Goal: Find specific page/section: Find specific page/section

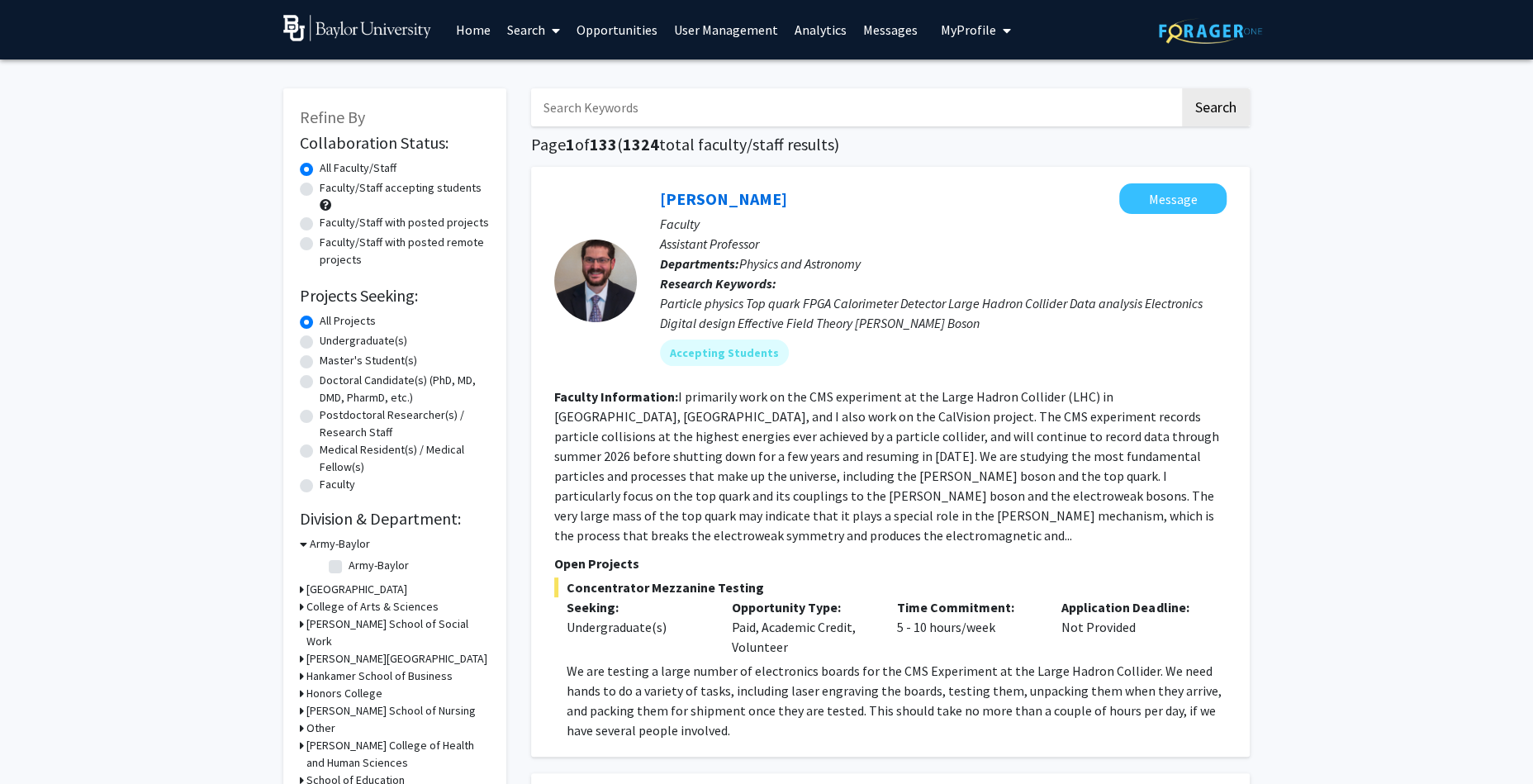
click at [537, 31] on link "Search" at bounding box center [534, 30] width 69 height 58
click at [527, 66] on span "Faculty/Staff" at bounding box center [560, 76] width 122 height 33
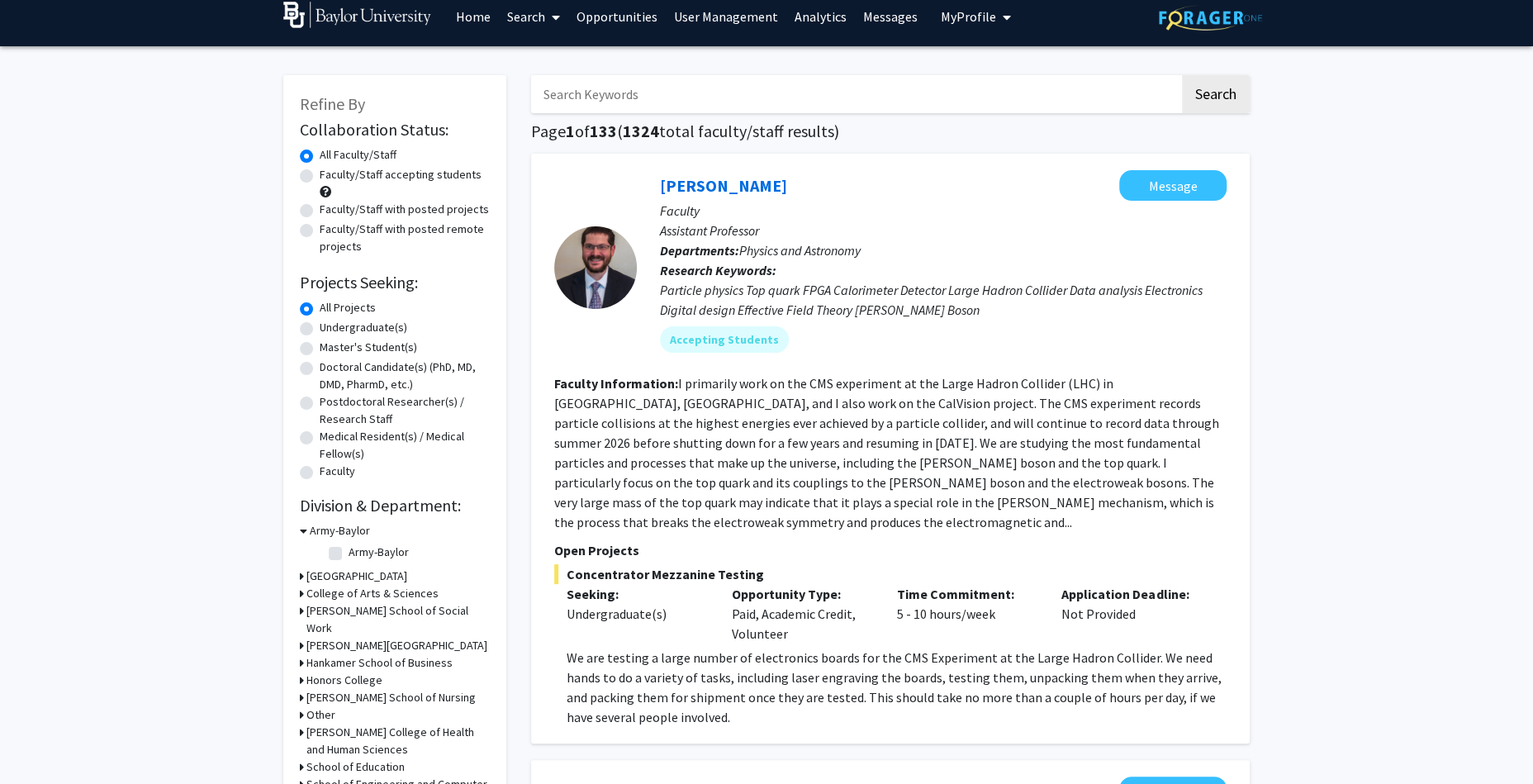
scroll to position [9, 0]
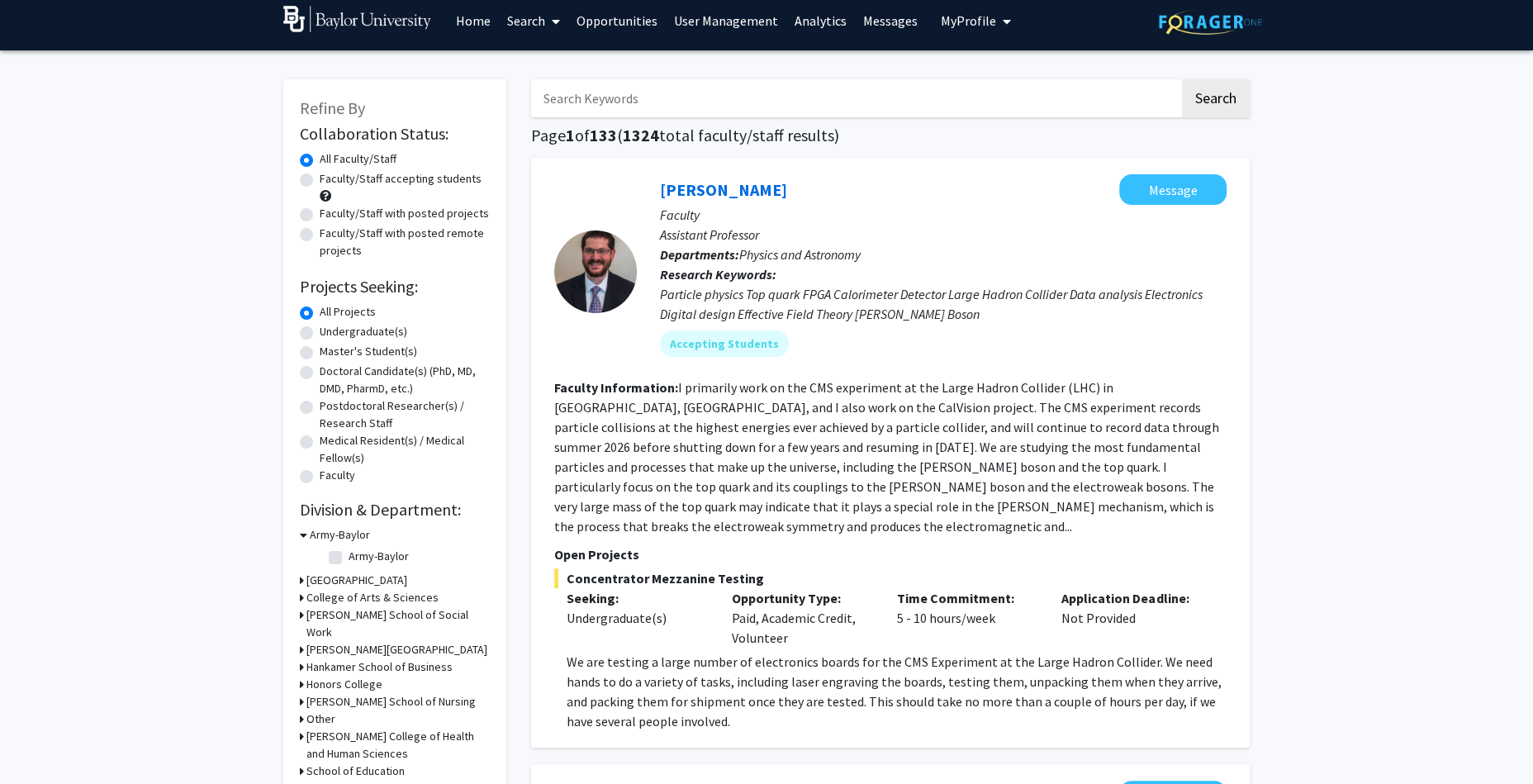
click at [320, 182] on label "Faculty/Staff accepting students" at bounding box center [400, 178] width 162 height 18
click at [320, 181] on label "Faculty/Staff accepting students" at bounding box center [400, 178] width 162 height 18
click at [320, 181] on input "Faculty/Staff accepting students" at bounding box center [324, 175] width 10 height 10
radio input "true"
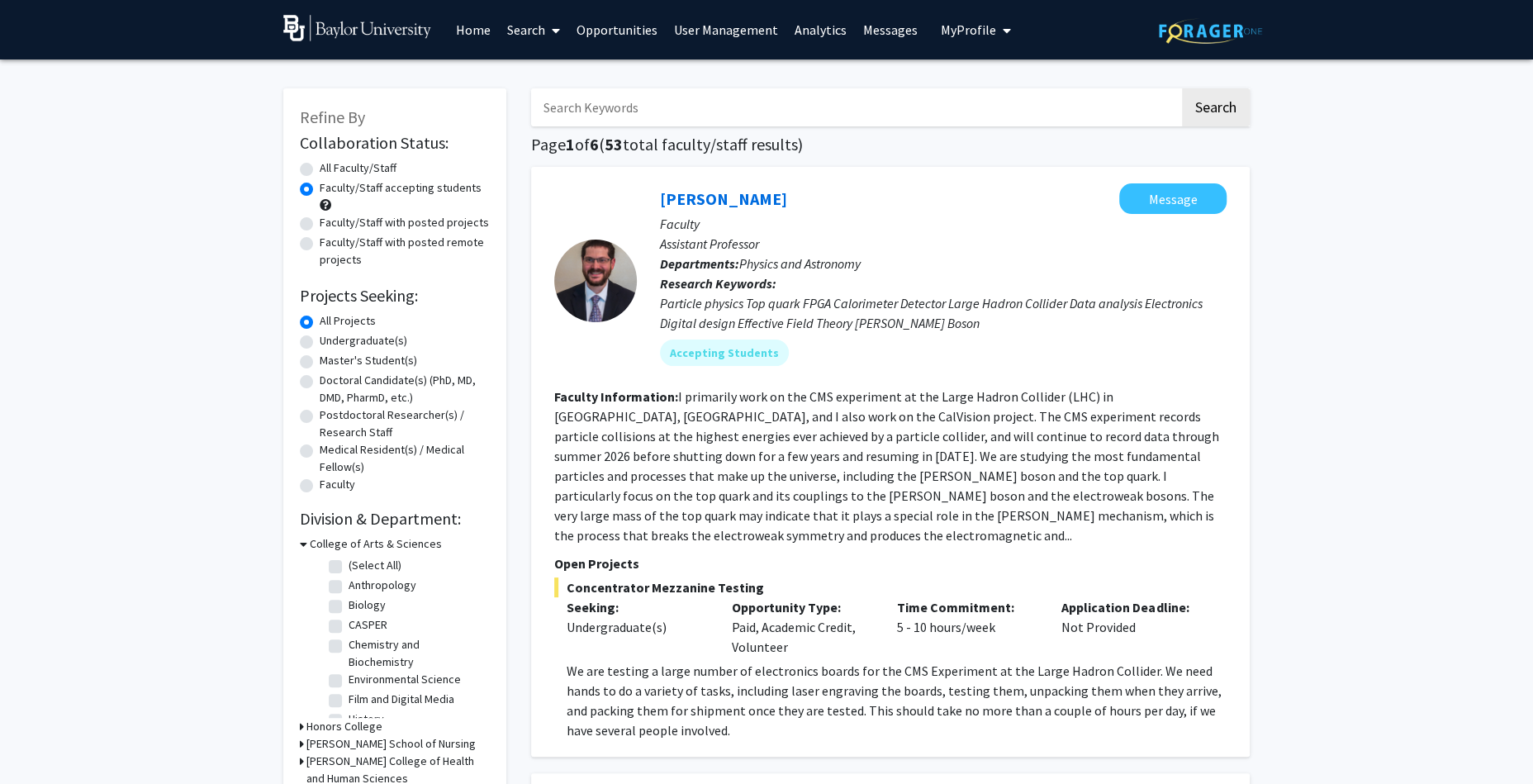
click at [532, 28] on link "Search" at bounding box center [534, 30] width 69 height 58
click at [513, 111] on span "Students" at bounding box center [550, 108] width 101 height 33
